Goal: Task Accomplishment & Management: Use online tool/utility

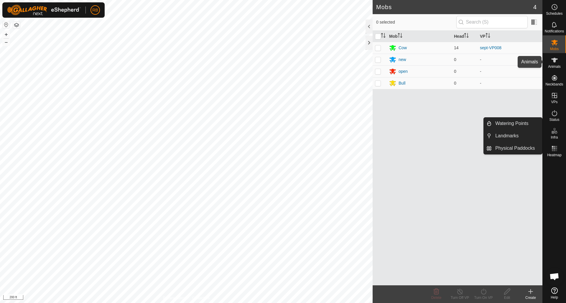
click at [553, 59] on icon at bounding box center [555, 60] width 6 height 5
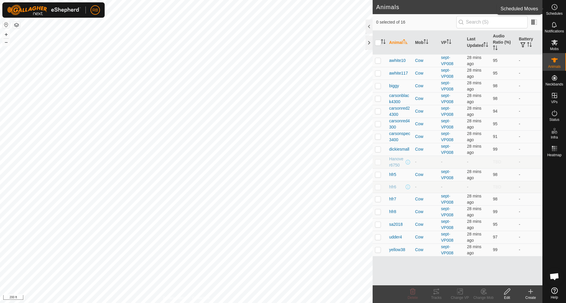
click at [556, 7] on icon at bounding box center [554, 7] width 7 height 7
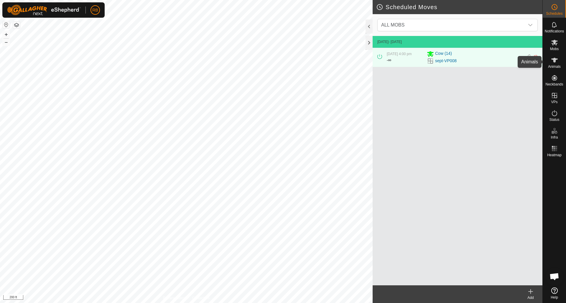
click at [555, 60] on icon at bounding box center [555, 60] width 6 height 5
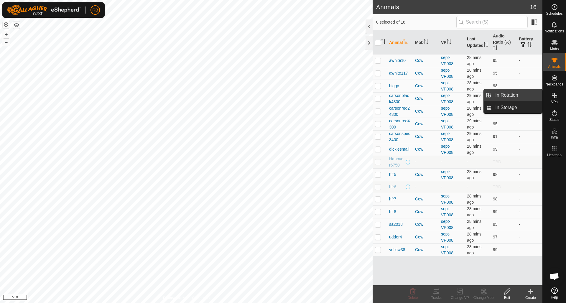
click at [506, 95] on link "In Rotation" at bounding box center [517, 95] width 50 height 12
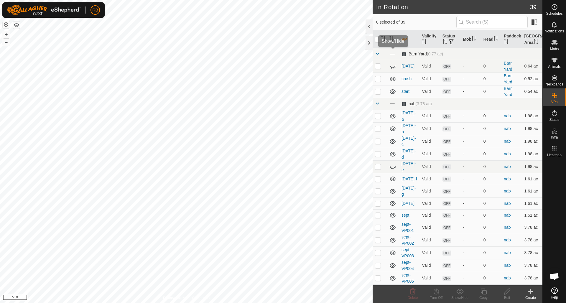
click at [394, 55] on span at bounding box center [392, 54] width 6 height 6
click at [394, 55] on icon at bounding box center [392, 53] width 7 height 7
click at [394, 55] on icon at bounding box center [393, 54] width 6 height 5
click at [395, 104] on span at bounding box center [392, 104] width 6 height 6
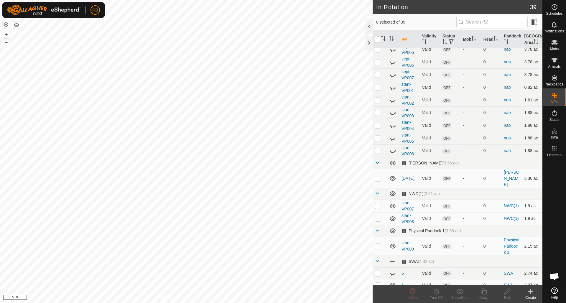
scroll to position [230, 0]
click at [394, 160] on icon at bounding box center [393, 162] width 6 height 5
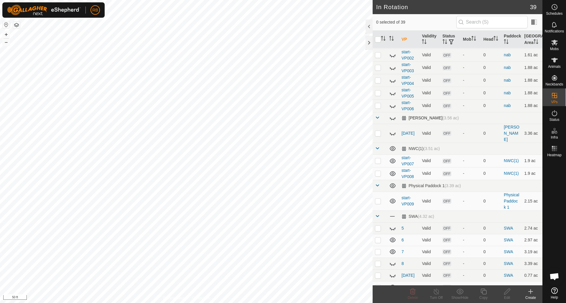
scroll to position [275, 0]
click at [392, 146] on icon at bounding box center [393, 148] width 6 height 5
click at [395, 182] on icon at bounding box center [392, 185] width 7 height 7
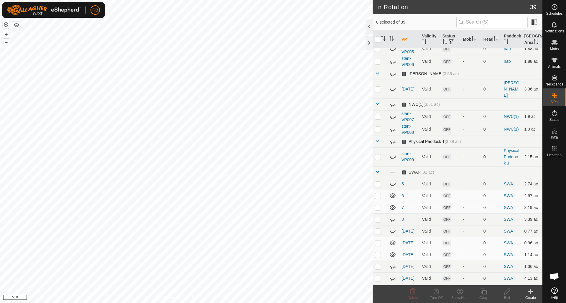
scroll to position [318, 0]
click at [393, 169] on span at bounding box center [392, 172] width 6 height 6
click at [393, 288] on icon at bounding box center [392, 291] width 7 height 7
